Goal: Information Seeking & Learning: Learn about a topic

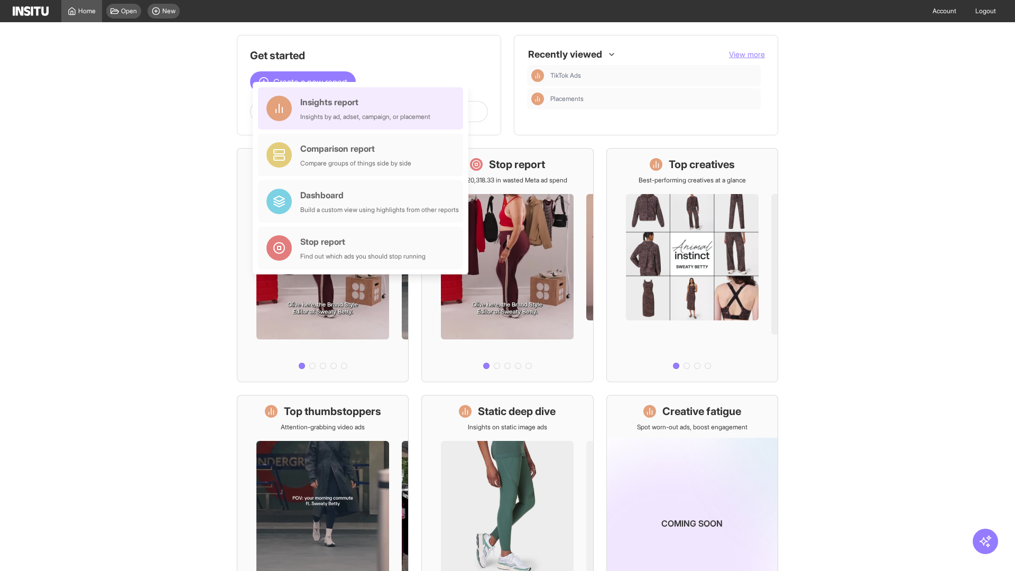
click at [363, 108] on div "Insights report Insights by ad, adset, campaign, or placement" at bounding box center [365, 108] width 130 height 25
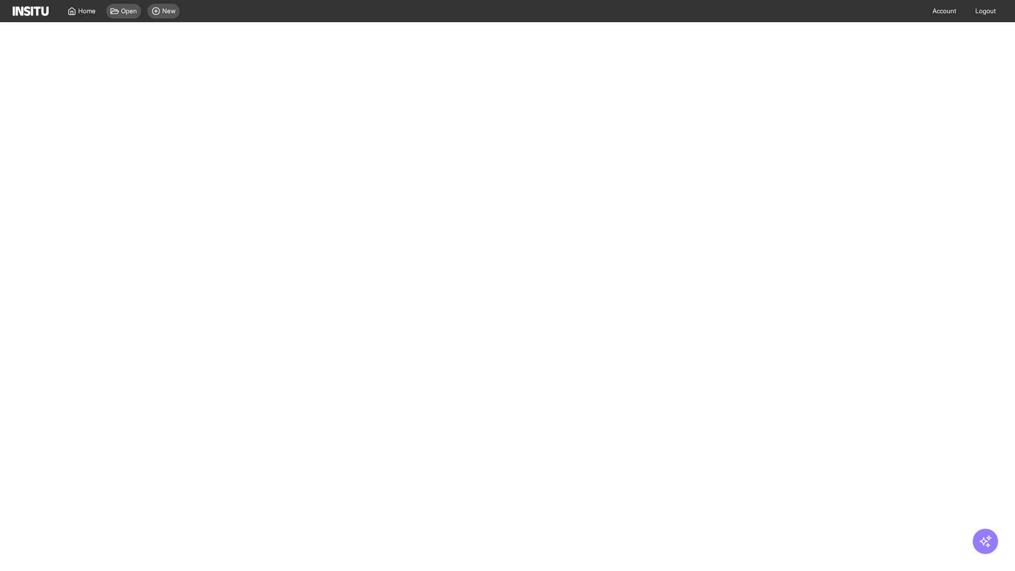
select select "**"
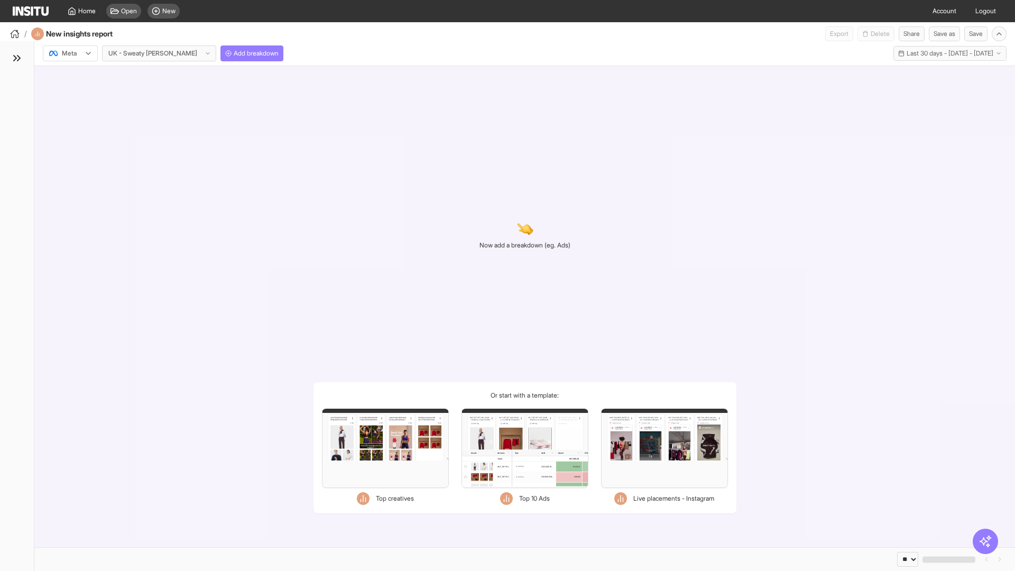
click at [70, 53] on div at bounding box center [63, 53] width 30 height 11
click at [72, 94] on span "TikTok" at bounding box center [71, 94] width 18 height 10
